Goal: Find specific page/section: Find specific page/section

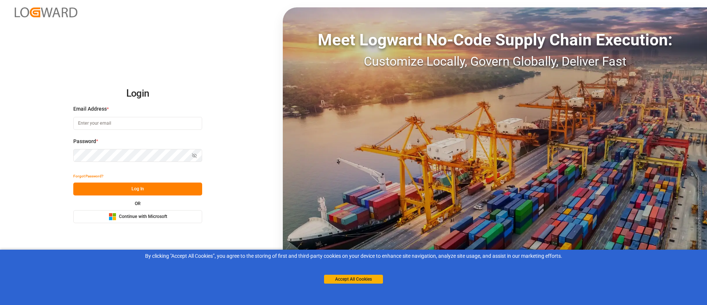
click at [183, 212] on button "Microsoft Logo Continue with Microsoft" at bounding box center [137, 216] width 129 height 13
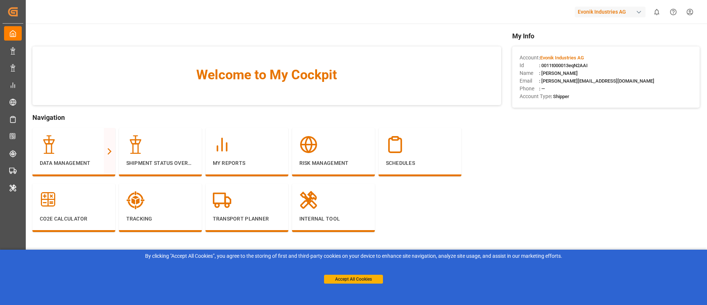
click at [183, 212] on div "Tracking" at bounding box center [160, 207] width 68 height 32
click at [147, 144] on div "Full View" at bounding box center [150, 146] width 24 height 9
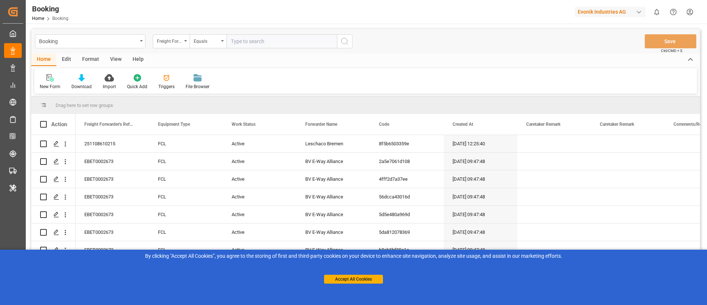
click at [90, 56] on div "Format" at bounding box center [91, 59] width 28 height 13
click at [50, 84] on div "Filter Rows" at bounding box center [51, 86] width 22 height 7
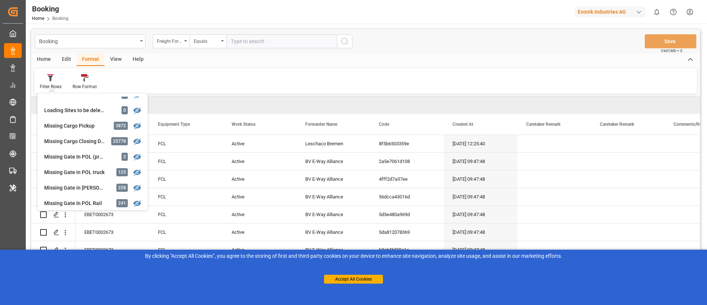
scroll to position [77, 0]
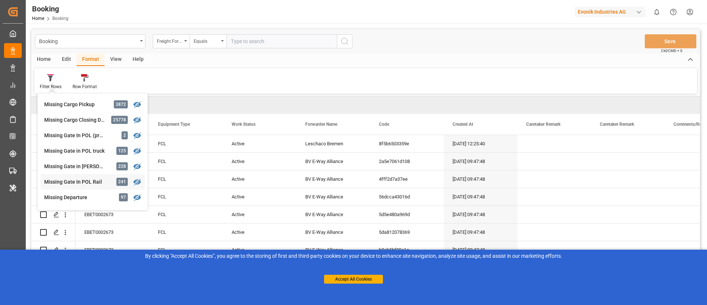
click at [84, 183] on div "Missing Gate In POL Rail" at bounding box center [76, 182] width 64 height 8
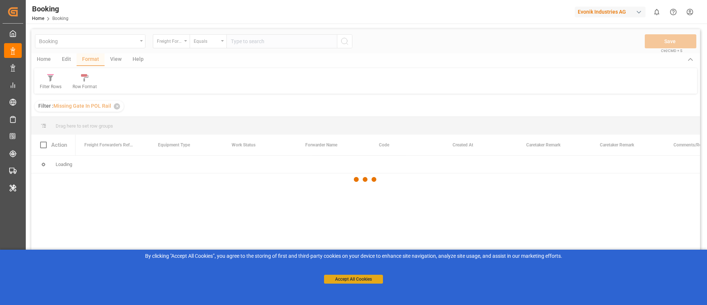
click at [336, 275] on button "Accept All Cookies" at bounding box center [353, 278] width 59 height 9
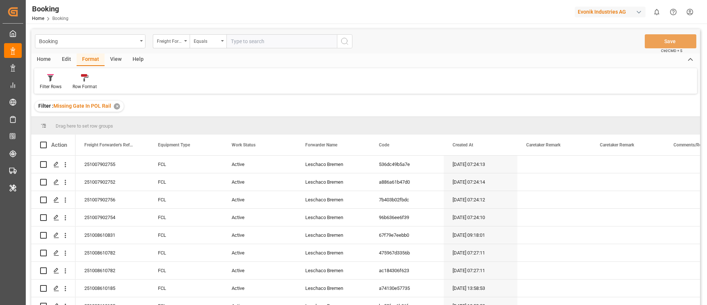
click at [113, 58] on div "View" at bounding box center [116, 59] width 22 height 13
click at [50, 78] on icon at bounding box center [46, 77] width 7 height 7
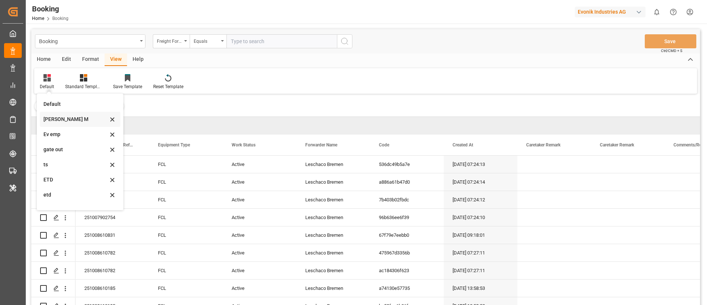
click at [71, 122] on div "[PERSON_NAME] M" at bounding box center [75, 119] width 64 height 8
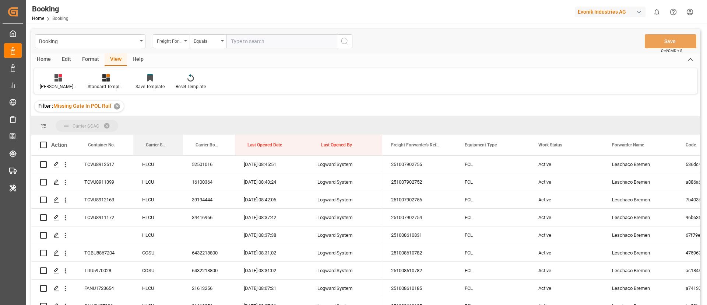
drag, startPoint x: 152, startPoint y: 146, endPoint x: 158, endPoint y: 122, distance: 24.8
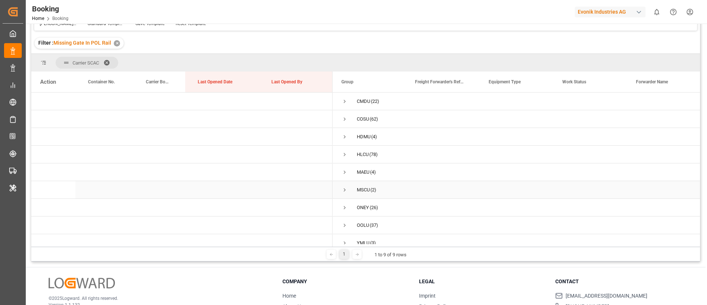
scroll to position [10, 0]
click at [344, 197] on span "Press SPACE to select this row." at bounding box center [344, 199] width 7 height 7
